Goal: Task Accomplishment & Management: Manage account settings

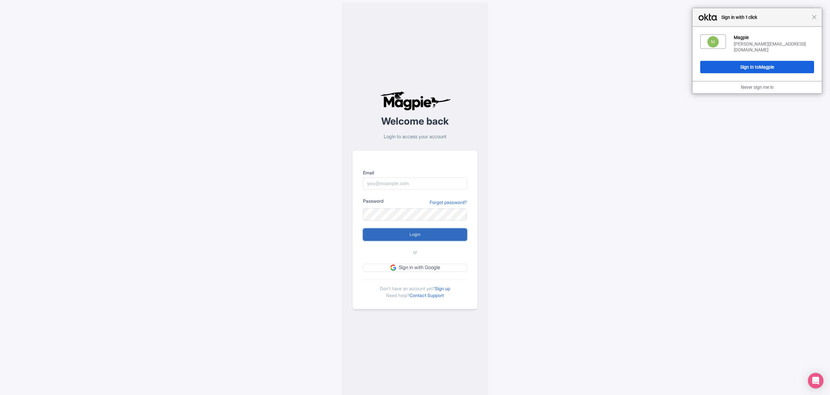
click at [410, 235] on input "Login" at bounding box center [415, 234] width 104 height 12
type input "Logging in..."
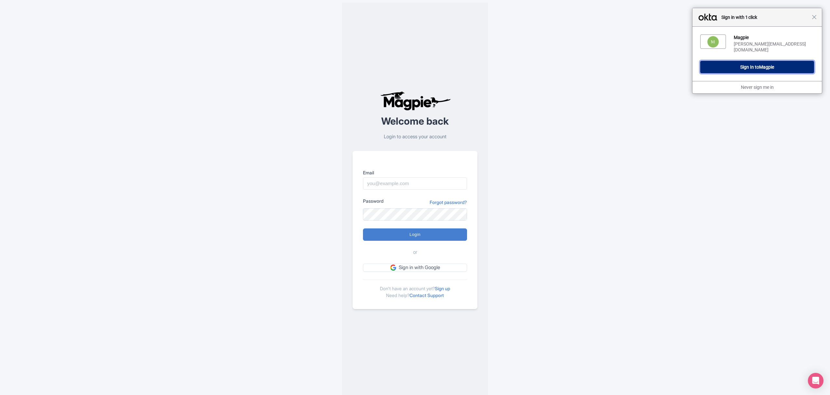
click at [751, 64] on button "Sign In to Magpie" at bounding box center [757, 67] width 114 height 12
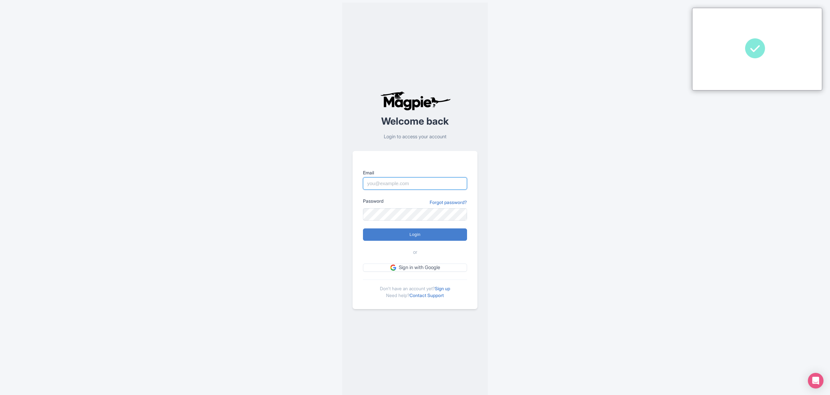
type input "Sabrina@takewalks.com"
type input "Logging in..."
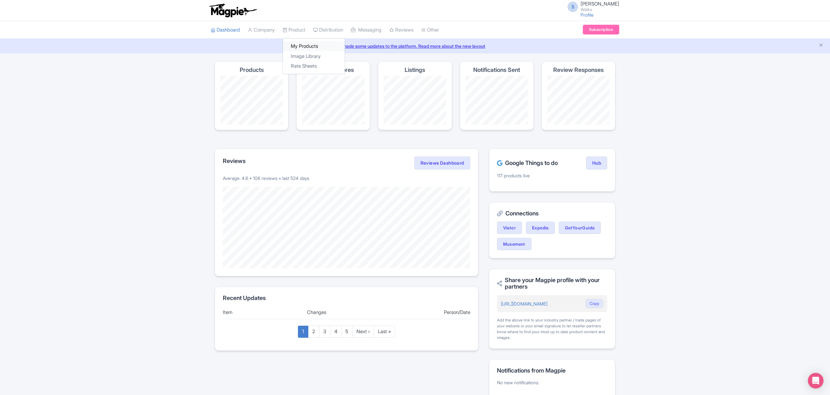
click at [303, 45] on link "My Products" at bounding box center [314, 46] width 62 height 10
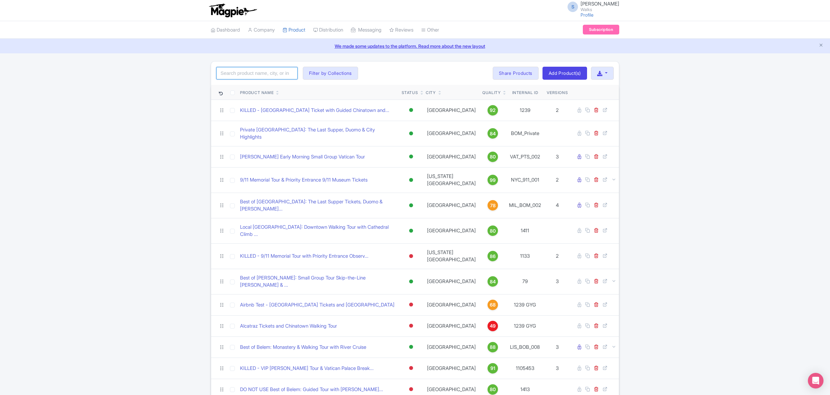
click at [274, 69] on input "search" at bounding box center [256, 73] width 81 height 12
paste input "ROM_GTC_023"
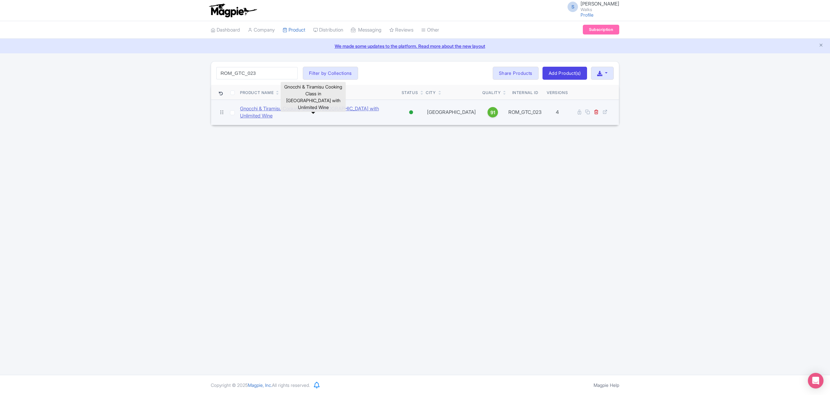
click at [297, 109] on link "Gnocchi & Tiramisu Cooking Class in Rome with Unlimited Wine" at bounding box center [318, 112] width 156 height 15
click at [606, 111] on icon at bounding box center [605, 111] width 5 height 5
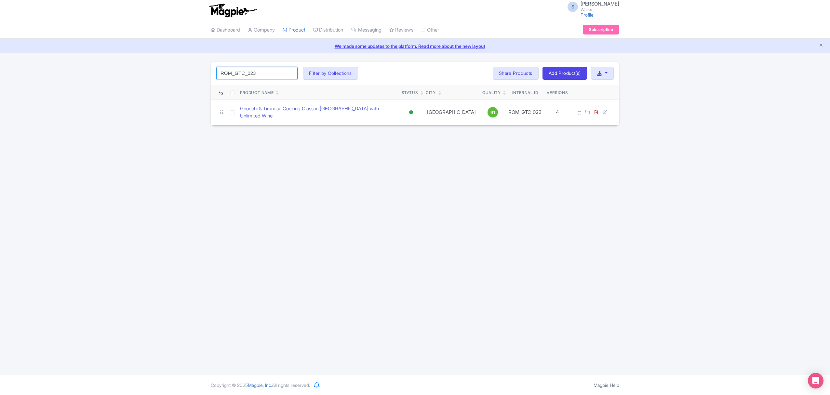
drag, startPoint x: 269, startPoint y: 73, endPoint x: 194, endPoint y: 75, distance: 75.5
click at [194, 75] on div "ROM_GTC_023 Search Filter by Collections Amsterdam Athens Barcelona Bologna Bor…" at bounding box center [415, 93] width 830 height 64
paste input "BOS_SBT_004"
click button "Search" at bounding box center [0, 0] width 0 height 0
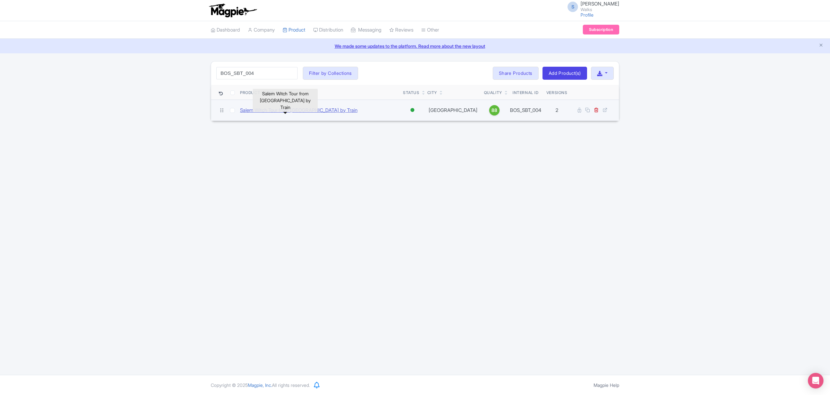
click at [257, 109] on link "Salem Witch Tour from Boston by Train" at bounding box center [298, 110] width 117 height 7
click at [604, 108] on icon at bounding box center [605, 109] width 5 height 5
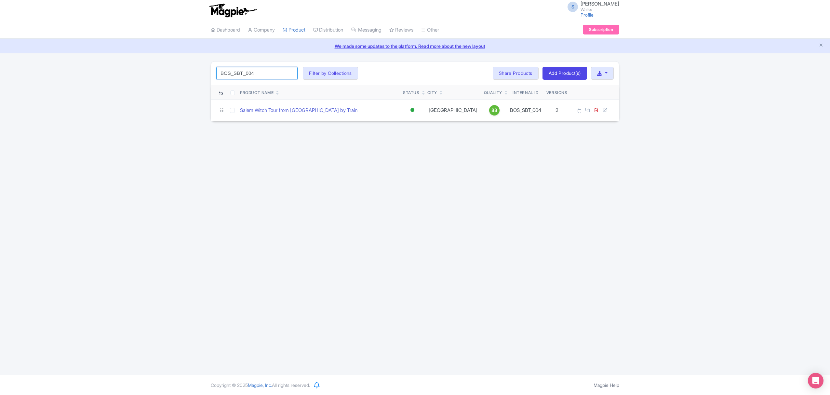
drag, startPoint x: 261, startPoint y: 76, endPoint x: 213, endPoint y: 76, distance: 47.8
click at [213, 76] on div "BOS_SBT_004 Search Filter by Collections Amsterdam Athens Barcelona Bologna Bor…" at bounding box center [415, 72] width 408 height 23
paste input "NIA_NOTL"
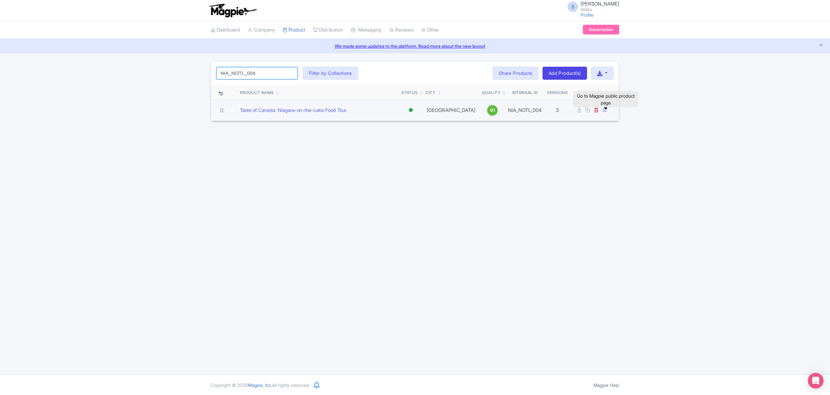
type input "NIA_NOTL_004"
click at [604, 111] on icon at bounding box center [605, 109] width 5 height 5
click at [341, 113] on link "Taste of Canada: Niagara-on-the-Lake Food Tour" at bounding box center [293, 110] width 106 height 7
